Goal: Task Accomplishment & Management: Manage account settings

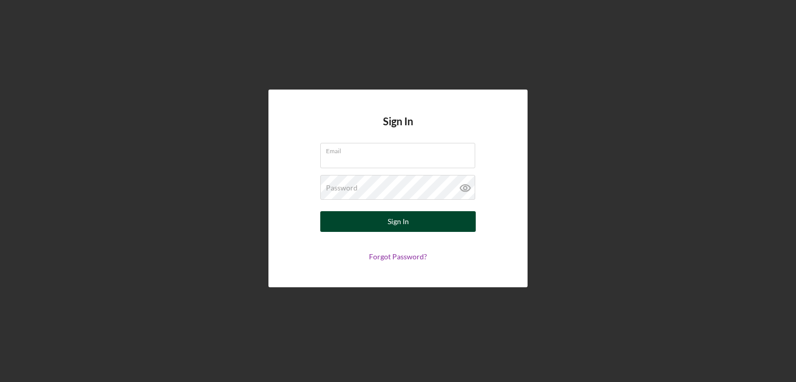
type input "ashley.rice@ho-chunk.com"
click at [421, 226] on button "Sign In" at bounding box center [397, 221] width 155 height 21
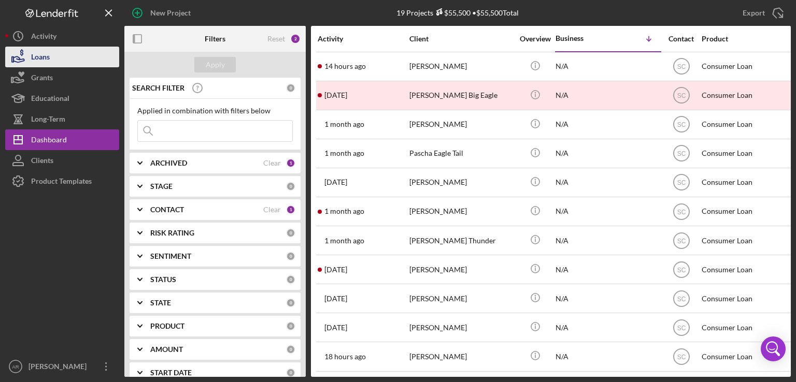
click at [48, 54] on div "Loans" at bounding box center [40, 58] width 19 height 23
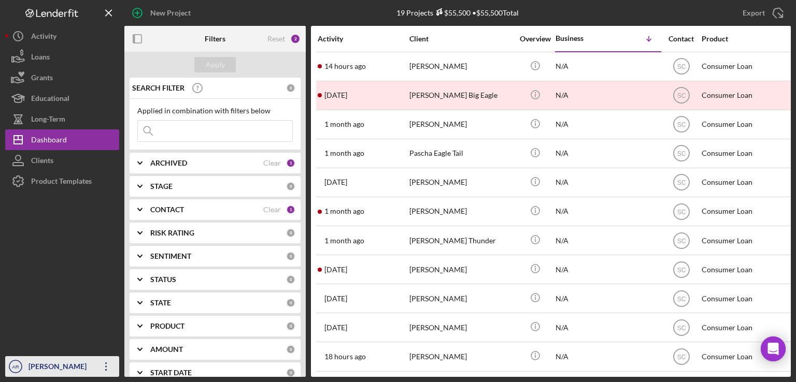
click at [106, 362] on icon "Icon/Overflow" at bounding box center [106, 367] width 26 height 26
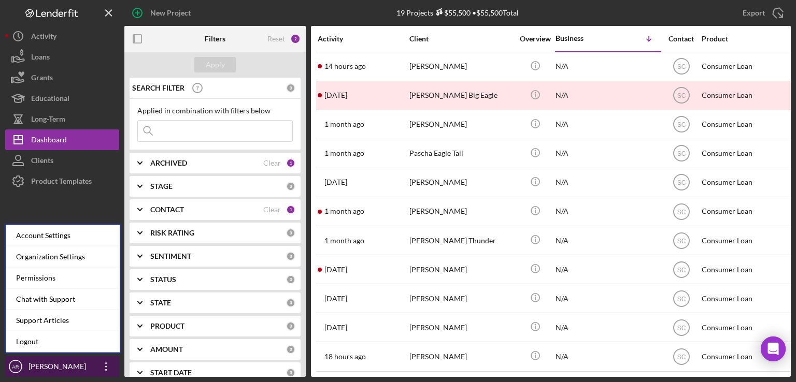
click at [106, 366] on icon "button" at bounding box center [106, 367] width 2 height 8
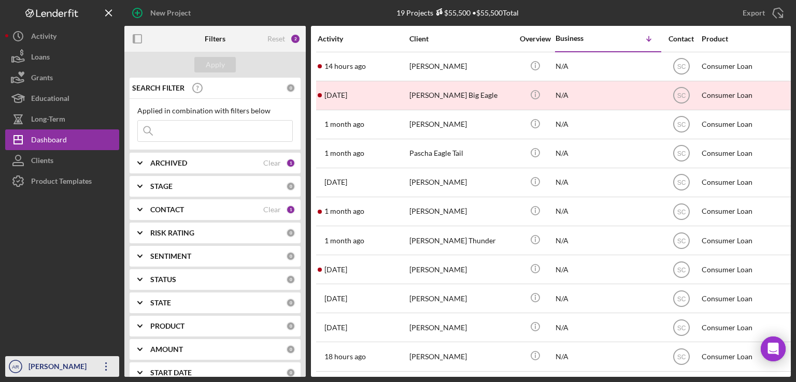
click at [48, 365] on div "[PERSON_NAME]" at bounding box center [59, 367] width 67 height 23
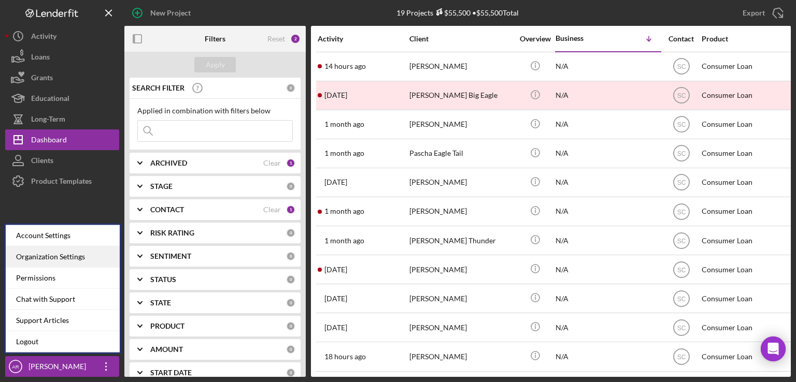
click at [38, 257] on div "Organization Settings" at bounding box center [63, 257] width 114 height 21
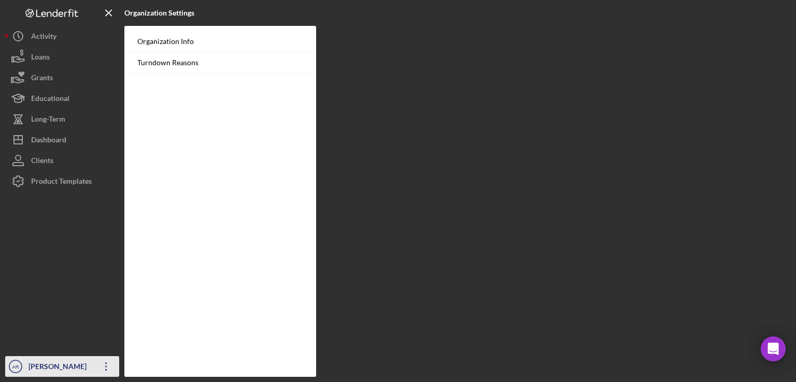
click at [52, 365] on div "[PERSON_NAME]" at bounding box center [59, 367] width 67 height 23
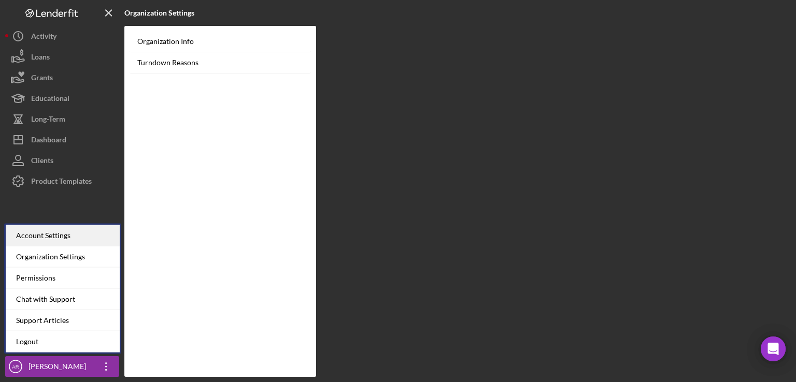
click at [60, 238] on div "Account Settings" at bounding box center [63, 235] width 114 height 21
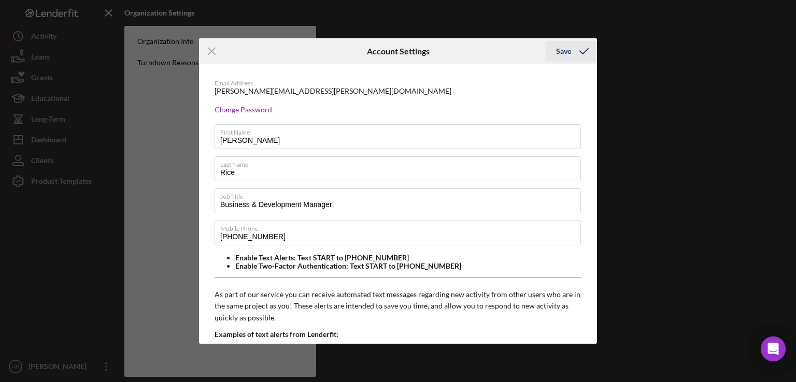
click at [561, 54] on div "Save" at bounding box center [563, 51] width 15 height 21
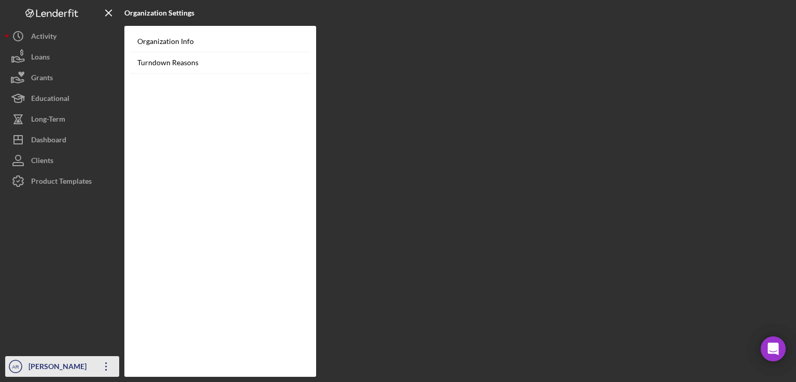
click at [27, 368] on div "[PERSON_NAME]" at bounding box center [59, 367] width 67 height 23
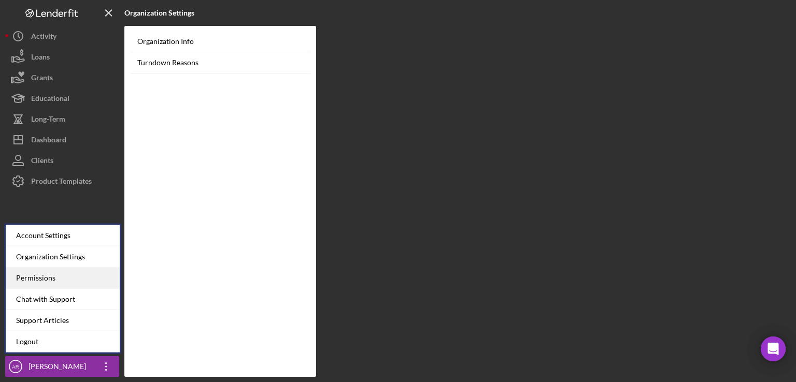
click at [51, 281] on div "Permissions" at bounding box center [63, 278] width 114 height 21
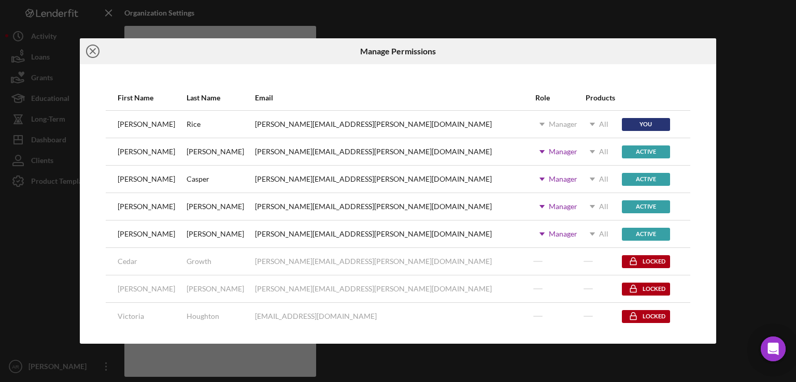
click at [95, 46] on icon "Icon/Close" at bounding box center [93, 51] width 26 height 26
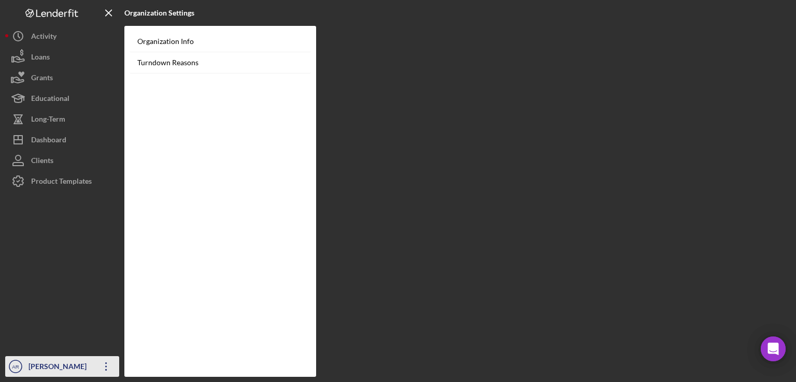
click at [102, 361] on icon "Icon/Overflow" at bounding box center [106, 367] width 26 height 26
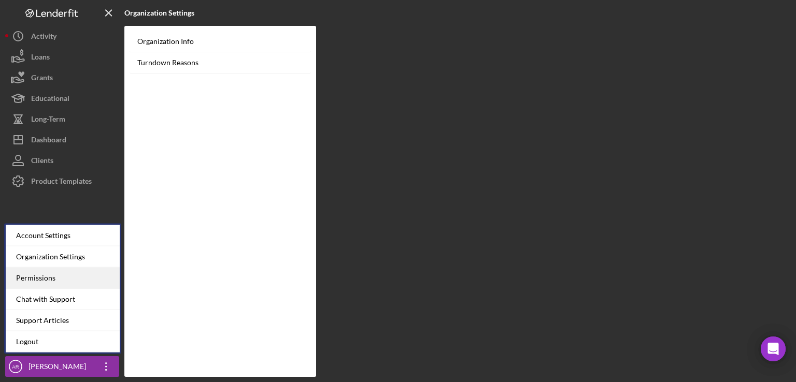
click at [41, 282] on div "Permissions" at bounding box center [63, 278] width 114 height 21
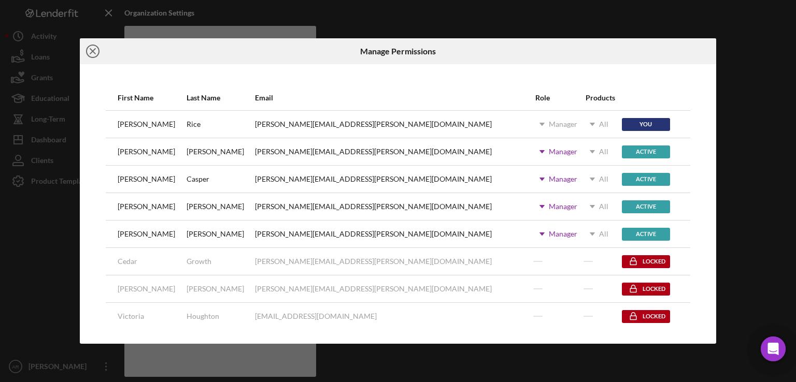
click at [93, 49] on icon "Icon/Close" at bounding box center [93, 51] width 26 height 26
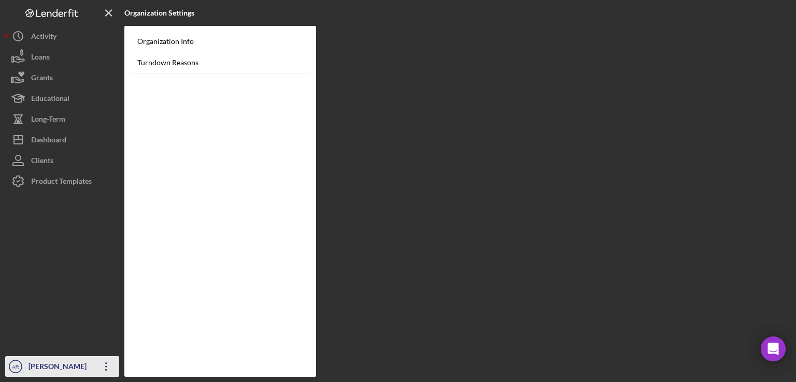
click at [13, 364] on text "AR" at bounding box center [15, 367] width 7 height 6
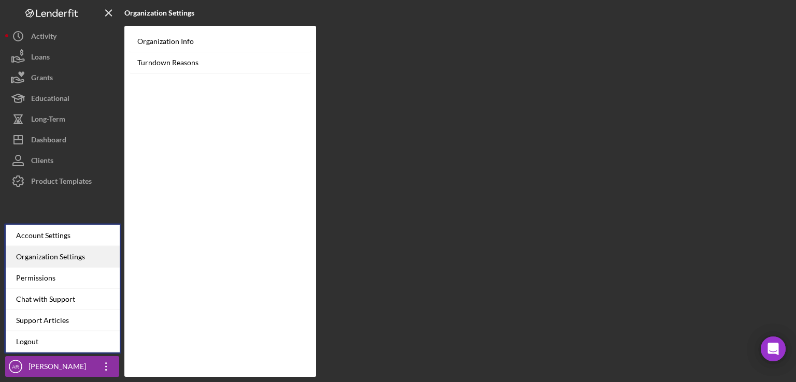
click at [31, 257] on div "Organization Settings" at bounding box center [63, 257] width 114 height 21
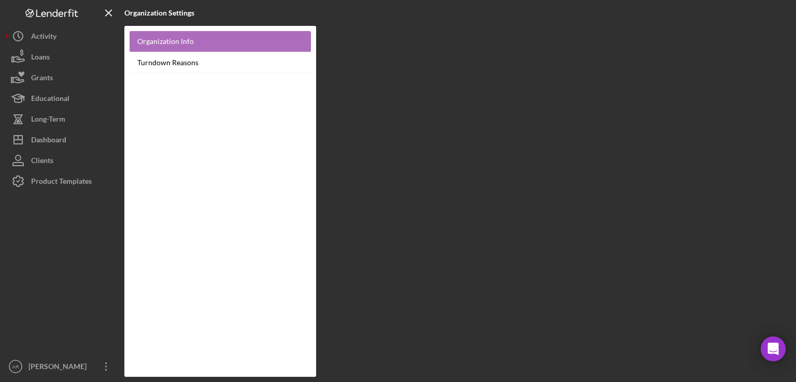
click at [168, 44] on link "Organization Info" at bounding box center [219, 41] width 181 height 21
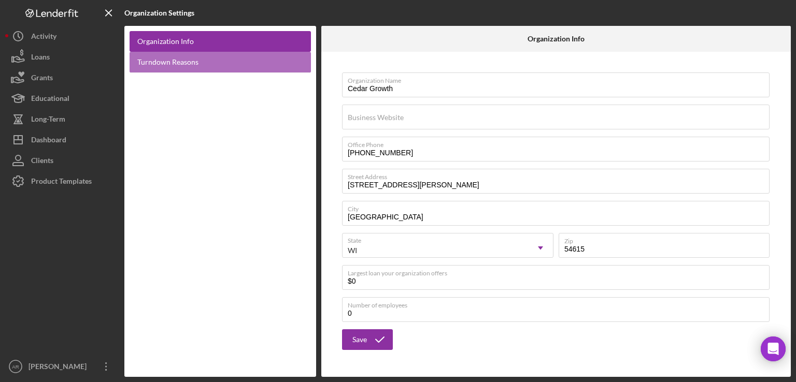
click at [187, 53] on link "Turndown Reasons" at bounding box center [219, 62] width 181 height 21
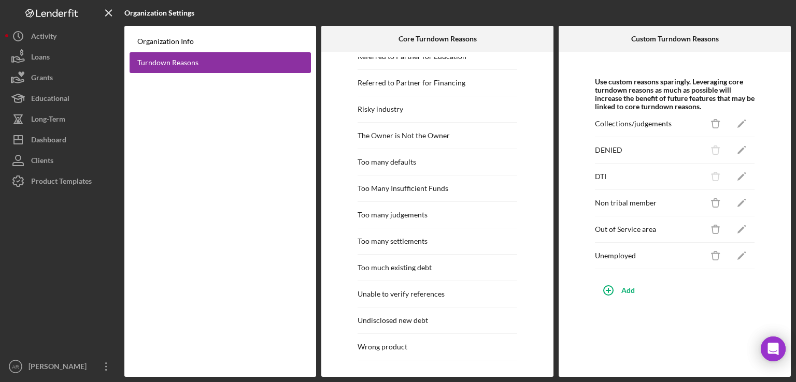
scroll to position [1016, 0]
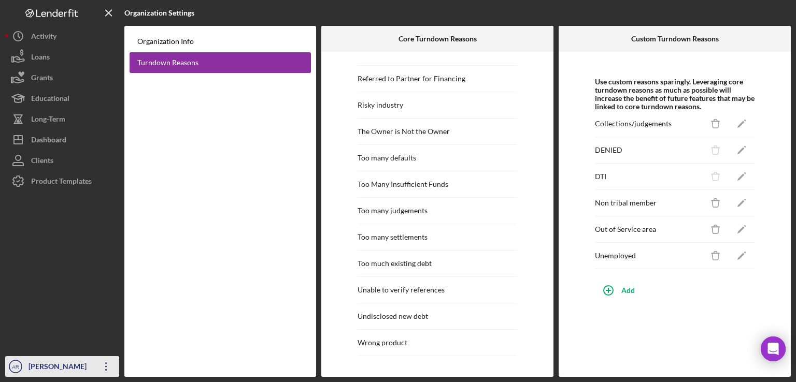
click at [66, 368] on div "[PERSON_NAME]" at bounding box center [59, 367] width 67 height 23
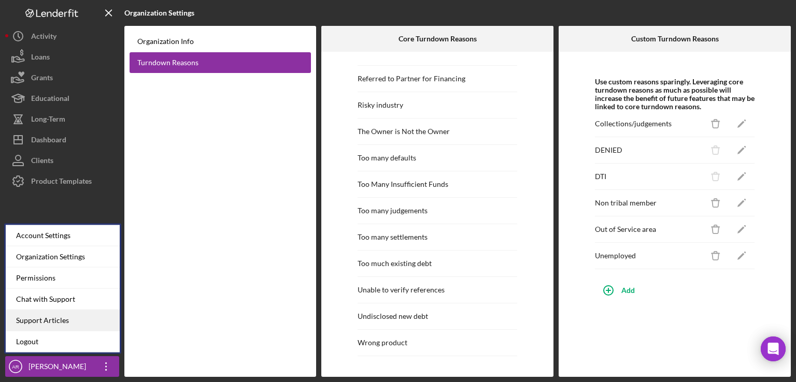
click at [31, 322] on link "Support Articles" at bounding box center [63, 320] width 114 height 21
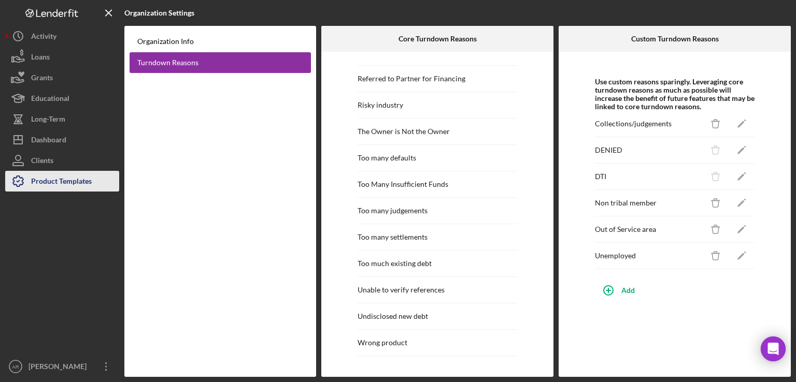
click at [60, 182] on div "Product Templates" at bounding box center [61, 182] width 61 height 23
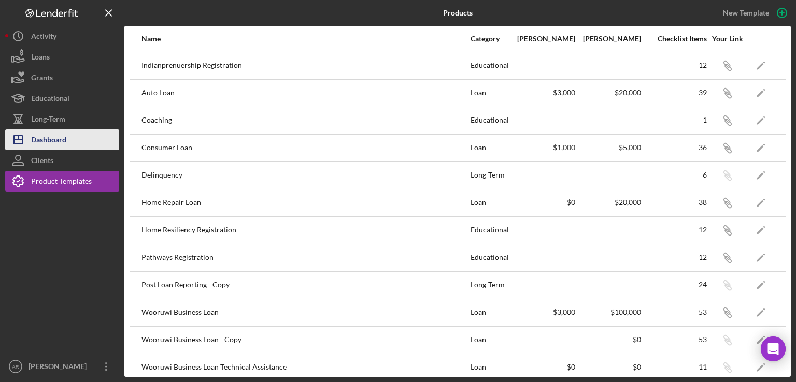
click at [63, 141] on div "Dashboard" at bounding box center [48, 140] width 35 height 23
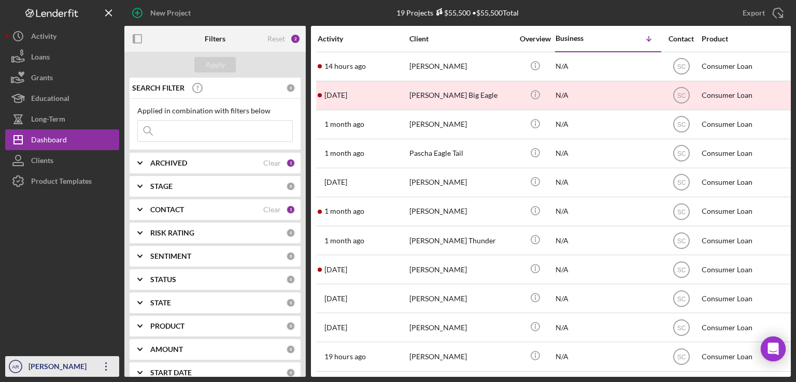
click at [52, 372] on div "[PERSON_NAME]" at bounding box center [59, 367] width 67 height 23
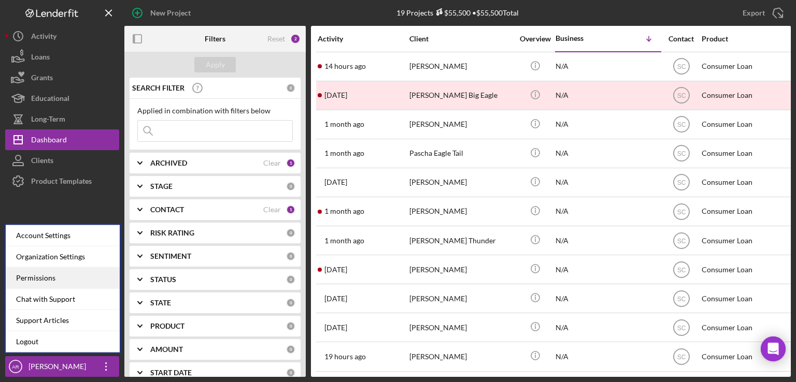
click at [47, 281] on div "Permissions" at bounding box center [63, 278] width 114 height 21
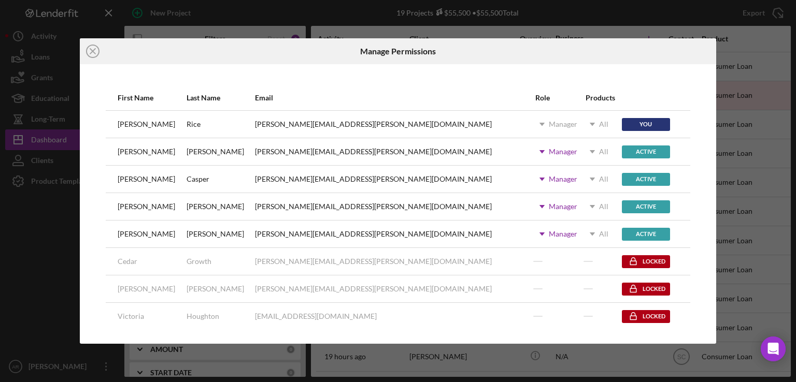
click at [128, 123] on div "[PERSON_NAME]" at bounding box center [146, 124] width 57 height 8
click at [621, 235] on div "Active" at bounding box center [645, 234] width 48 height 13
click at [529, 237] on icon "Icon/Dropdown Arrow" at bounding box center [542, 234] width 26 height 26
click at [548, 206] on div "Manager" at bounding box center [562, 207] width 28 height 8
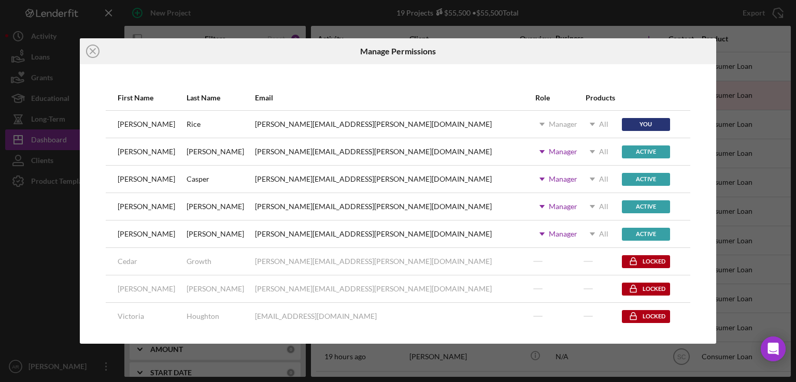
click at [639, 82] on div "First Name Last Name Email Role Products [PERSON_NAME] [PERSON_NAME][EMAIL_ADDR…" at bounding box center [398, 204] width 637 height 280
click at [91, 54] on icon "Icon/Close" at bounding box center [93, 51] width 26 height 26
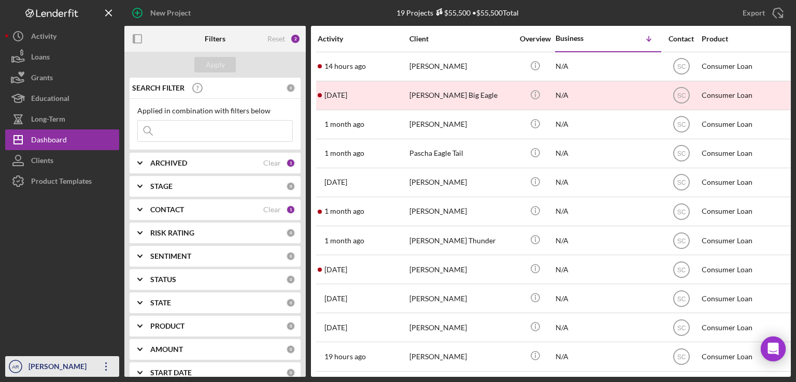
click at [52, 362] on div "[PERSON_NAME]" at bounding box center [59, 367] width 67 height 23
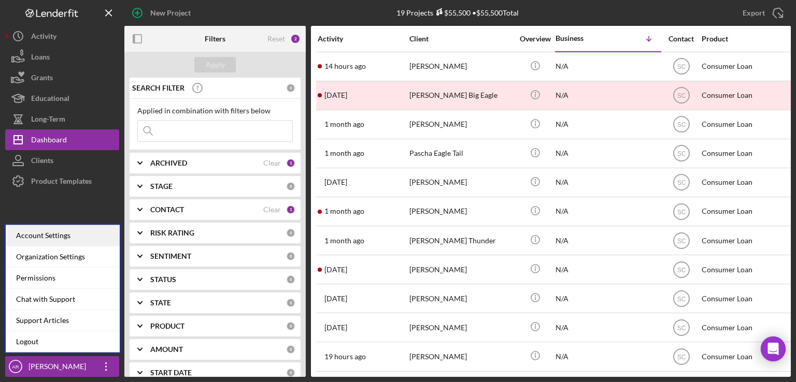
click at [51, 235] on div "Account Settings" at bounding box center [63, 235] width 114 height 21
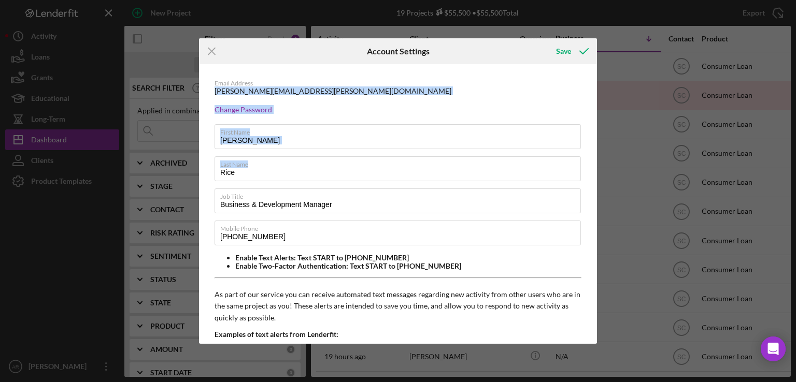
drag, startPoint x: 592, startPoint y: 82, endPoint x: 607, endPoint y: 182, distance: 101.0
click at [607, 182] on div "Icon/Menu Close Account Settings Save Email Address [PERSON_NAME][EMAIL_ADDRESS…" at bounding box center [398, 191] width 796 height 382
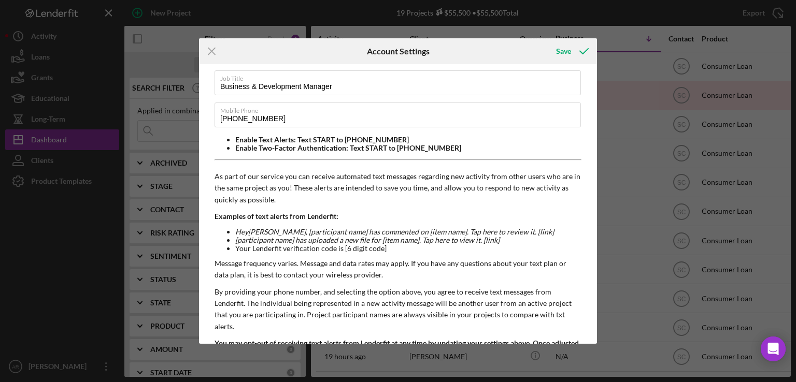
scroll to position [161, 0]
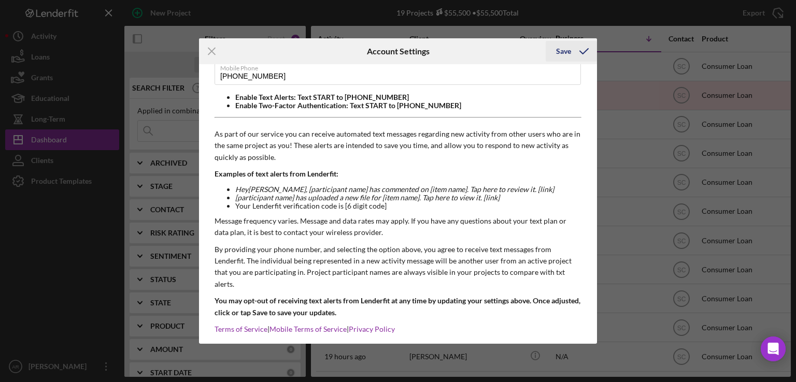
click at [561, 49] on div "Save" at bounding box center [563, 51] width 15 height 21
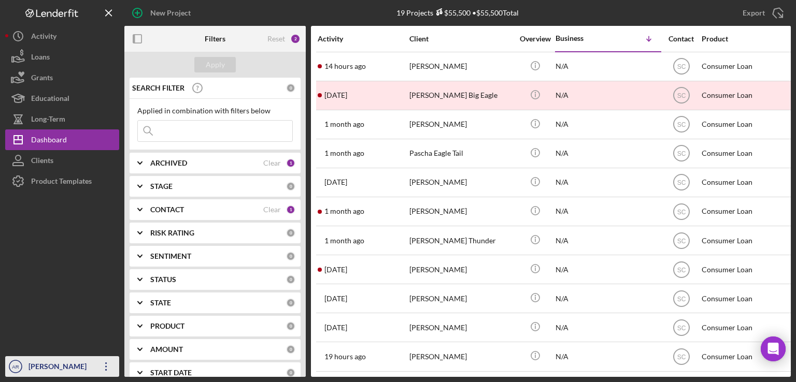
click at [34, 375] on div "[PERSON_NAME]" at bounding box center [59, 367] width 67 height 23
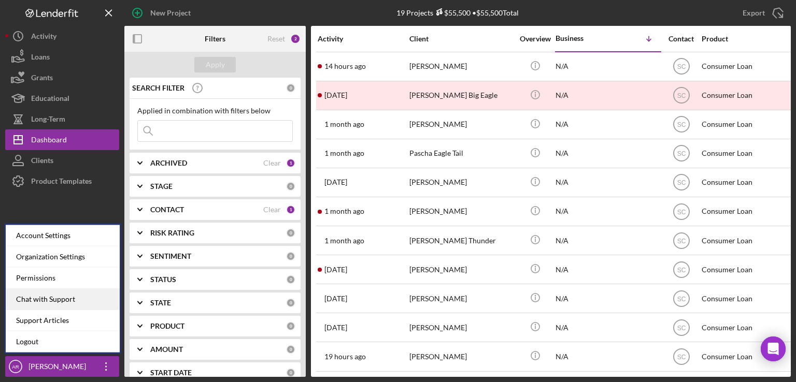
click at [54, 301] on div "Chat with Support" at bounding box center [63, 299] width 114 height 21
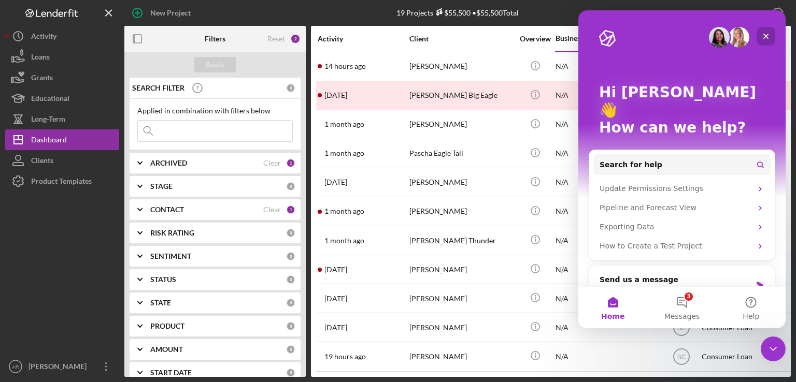
click at [767, 34] on icon "Close" at bounding box center [765, 36] width 8 height 8
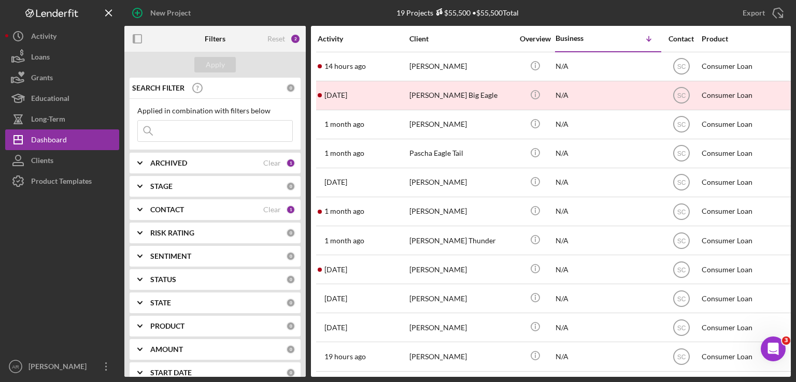
click at [63, 291] on div at bounding box center [62, 274] width 114 height 165
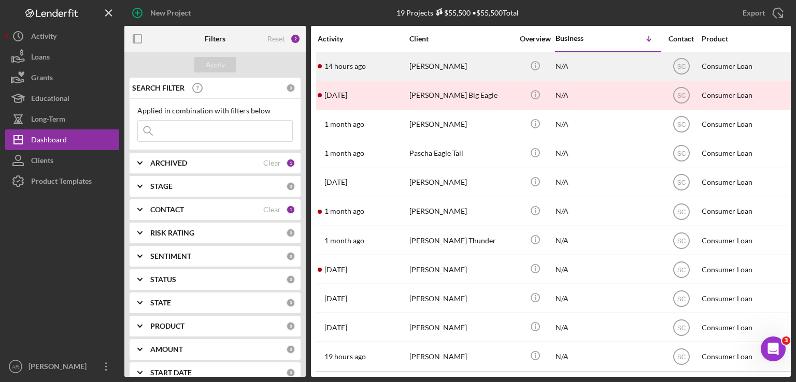
click at [437, 67] on div "[PERSON_NAME]" at bounding box center [461, 66] width 104 height 27
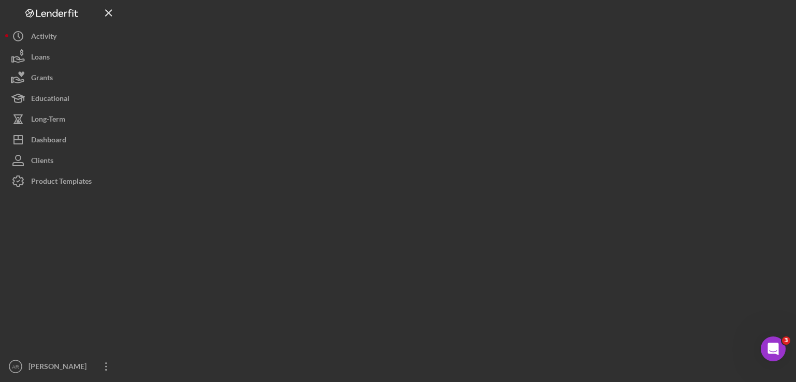
click at [437, 67] on div at bounding box center [457, 188] width 666 height 377
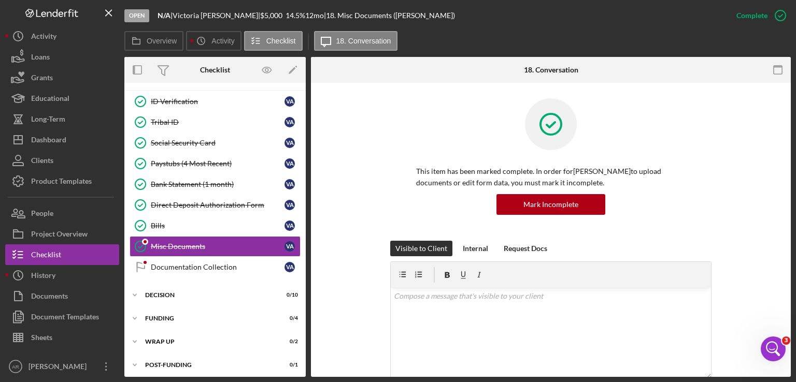
scroll to position [44, 0]
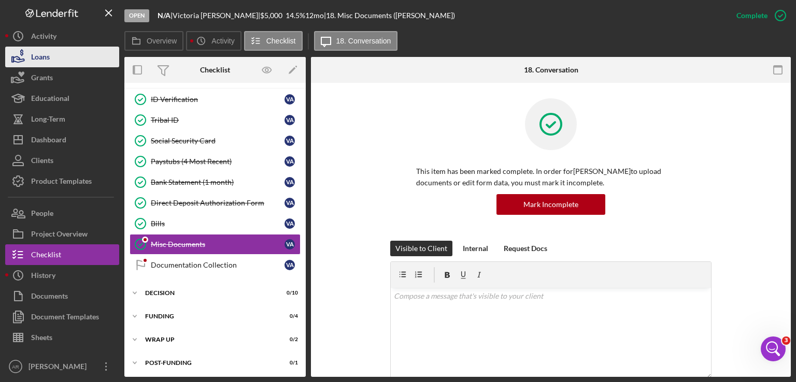
click at [31, 53] on div "Loans" at bounding box center [40, 58] width 19 height 23
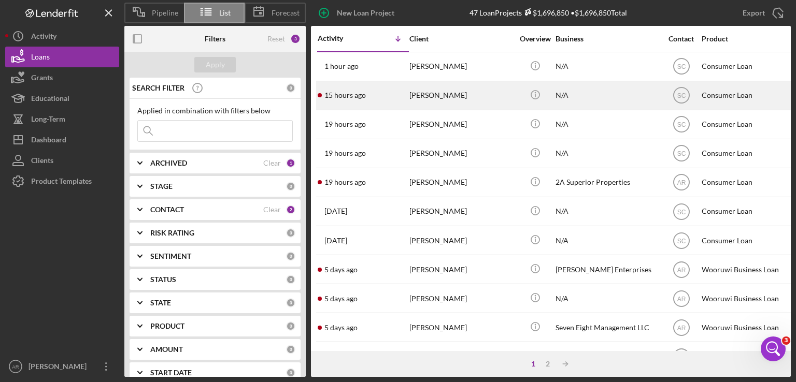
click at [346, 98] on time "15 hours ago" at bounding box center [344, 95] width 41 height 8
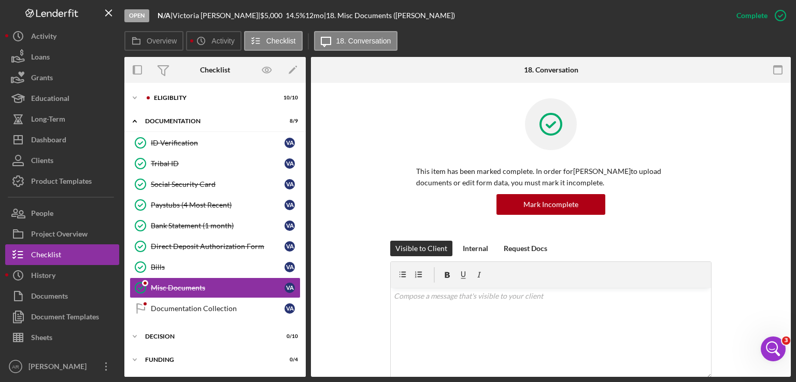
scroll to position [42, 0]
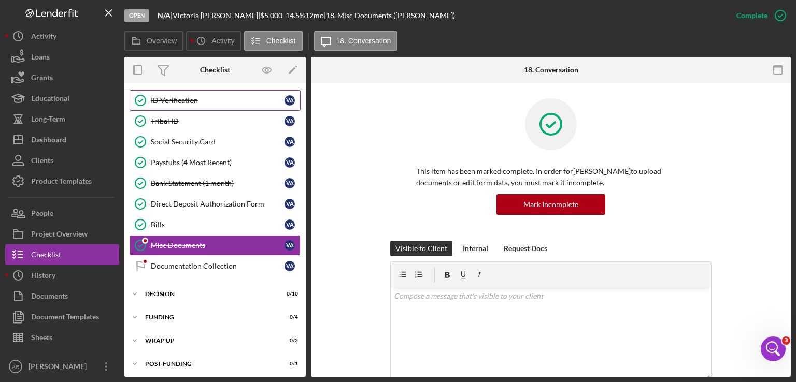
click at [188, 106] on link "ID Verification ID Verification V A" at bounding box center [214, 100] width 171 height 21
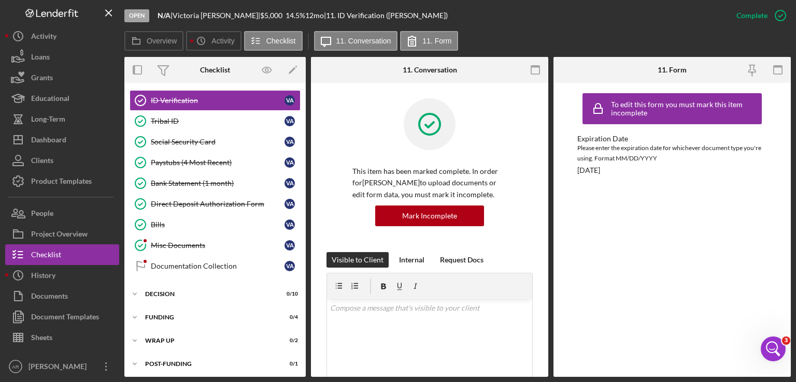
click at [352, 232] on div "This item has been marked complete. In order for [PERSON_NAME] to upload docume…" at bounding box center [429, 175] width 206 height 154
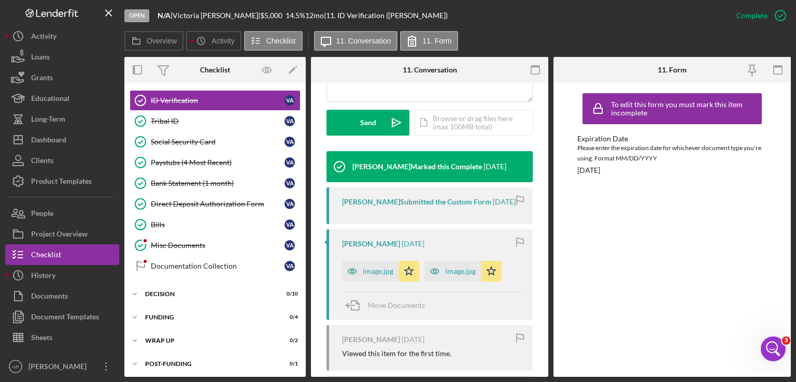
scroll to position [294, 0]
